Goal: Check status: Check status

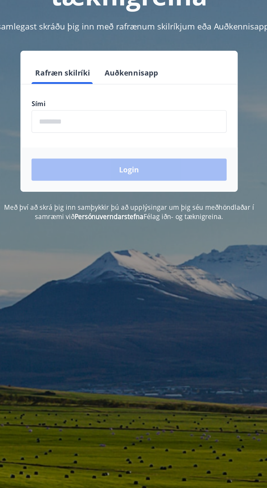
click at [168, 137] on input "phone" at bounding box center [134, 138] width 116 height 13
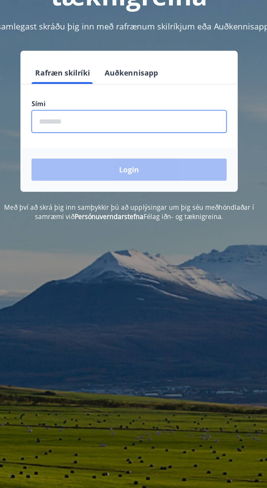
type input "********"
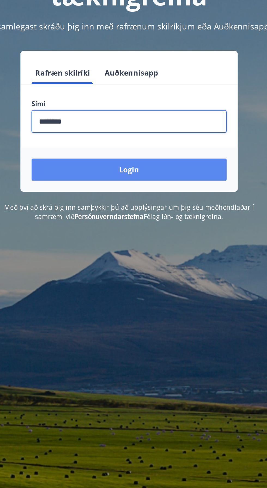
click at [148, 167] on button "Login" at bounding box center [134, 166] width 116 height 13
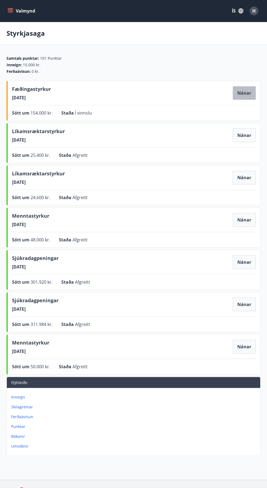
click at [242, 90] on button "Nánar" at bounding box center [244, 93] width 23 height 14
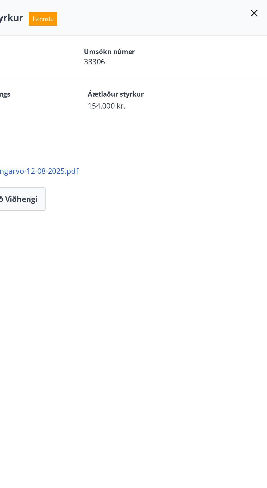
click at [260, 6] on icon at bounding box center [259, 7] width 7 height 7
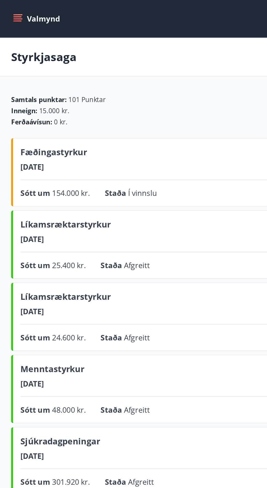
click at [8, 15] on button "Valmynd" at bounding box center [22, 11] width 31 height 10
